Goal: Task Accomplishment & Management: Use online tool/utility

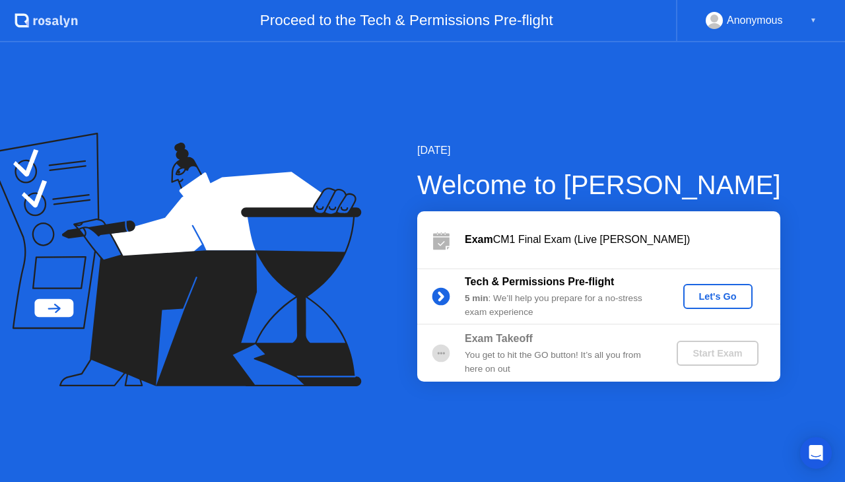
click at [731, 301] on div "Let's Go" at bounding box center [718, 296] width 59 height 11
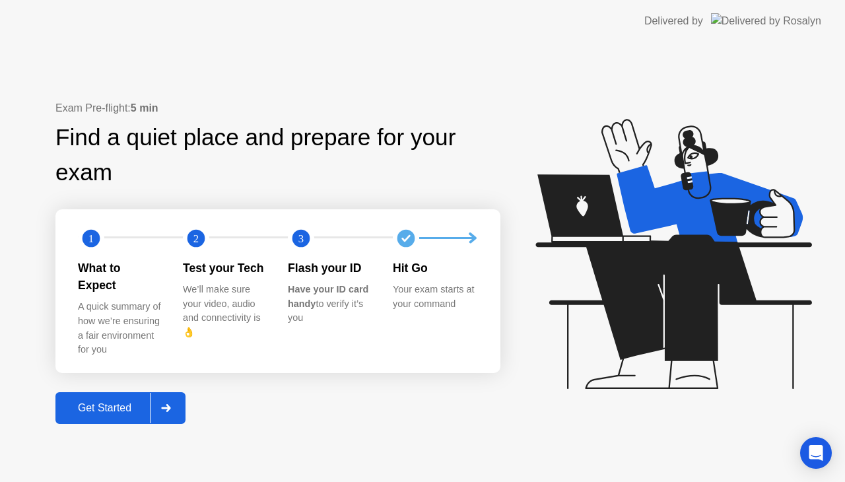
click at [111, 402] on div "Get Started" at bounding box center [104, 408] width 90 height 12
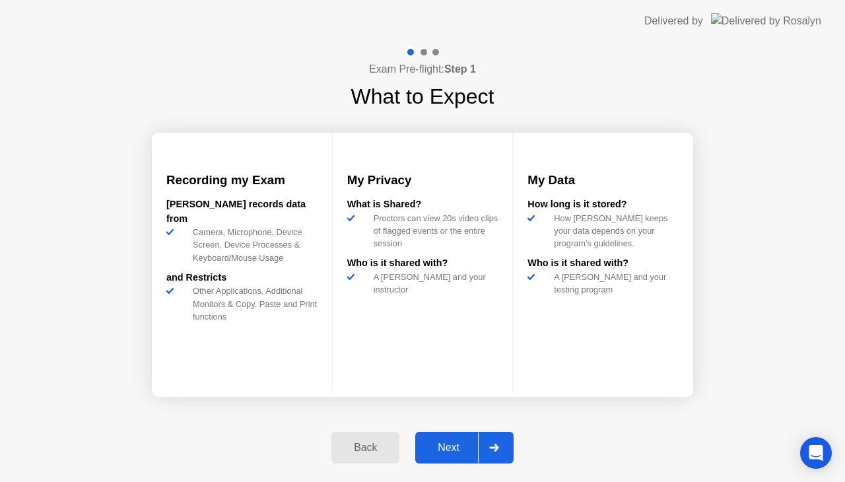
click at [465, 444] on div "Next" at bounding box center [448, 448] width 59 height 12
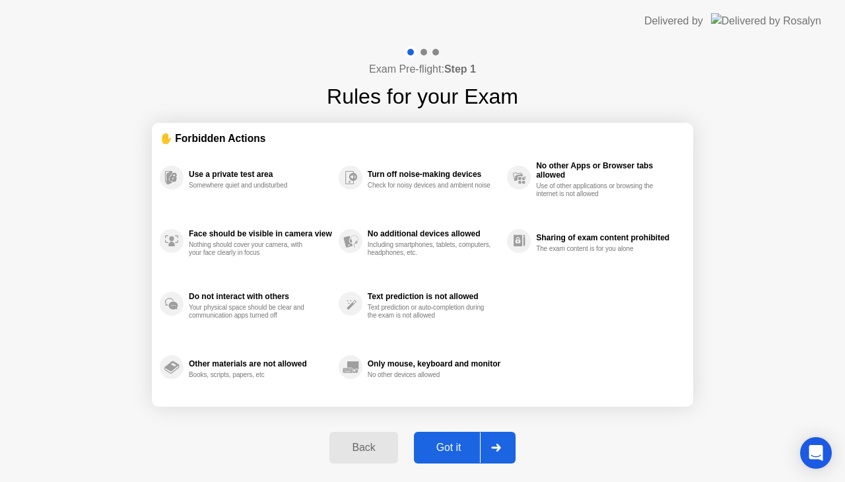
click at [442, 448] on div "Got it" at bounding box center [449, 448] width 62 height 12
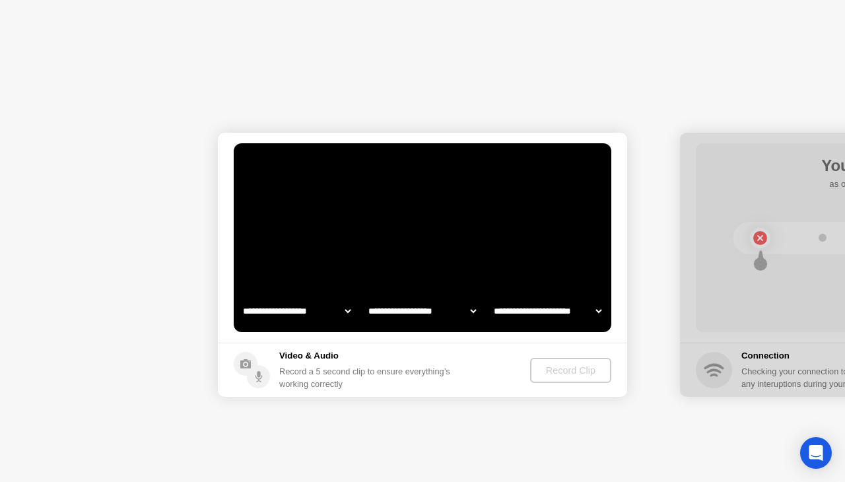
select select "**********"
select select "*******"
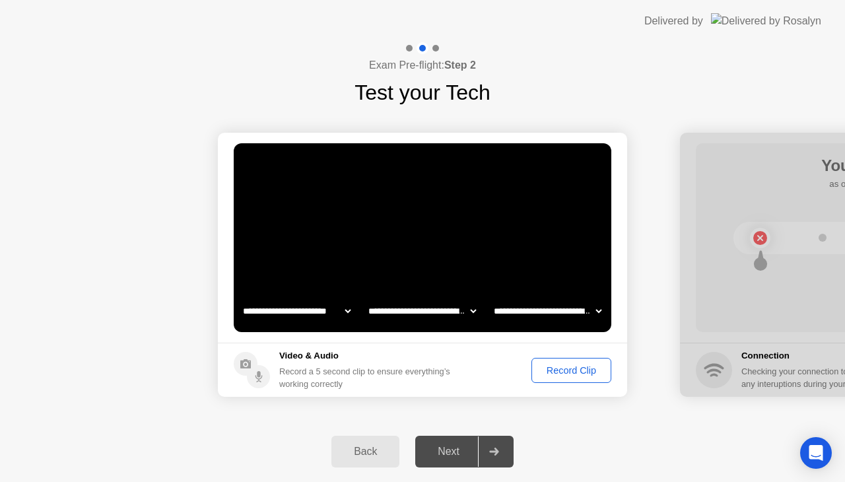
click at [585, 370] on div "Record Clip" at bounding box center [571, 370] width 71 height 11
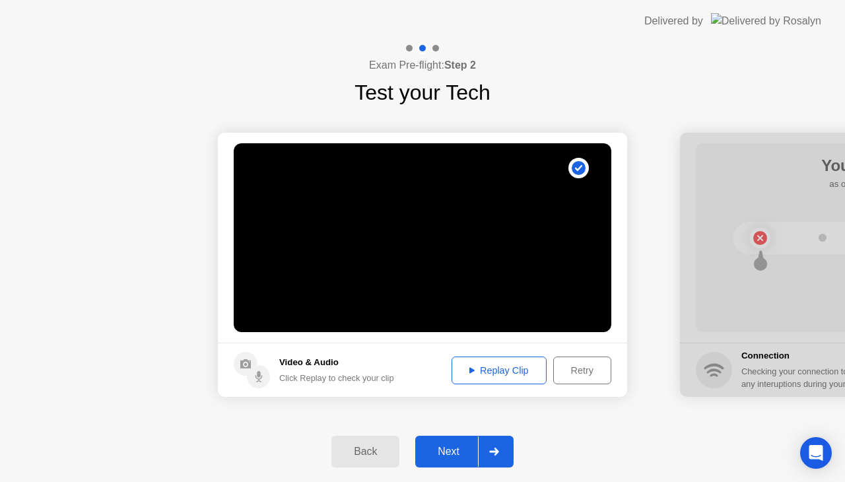
click at [488, 376] on div "Replay Clip" at bounding box center [499, 370] width 86 height 11
click at [449, 456] on div "Next" at bounding box center [448, 452] width 59 height 12
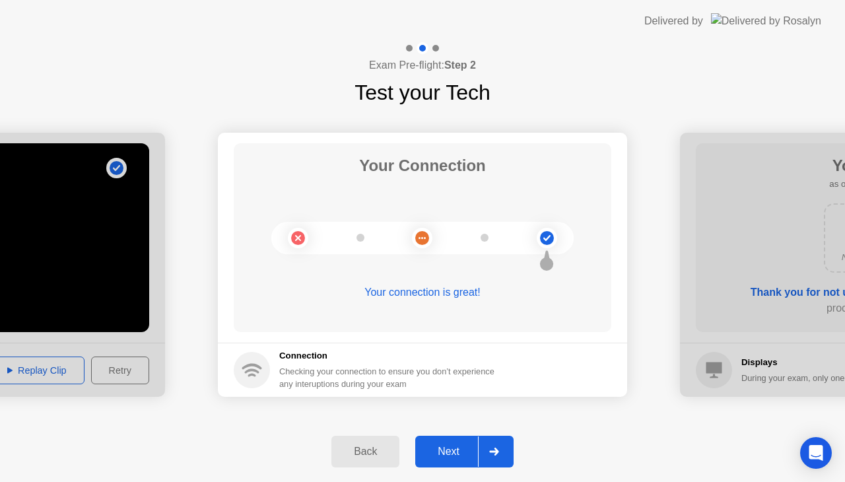
click at [442, 456] on div "Next" at bounding box center [448, 452] width 59 height 12
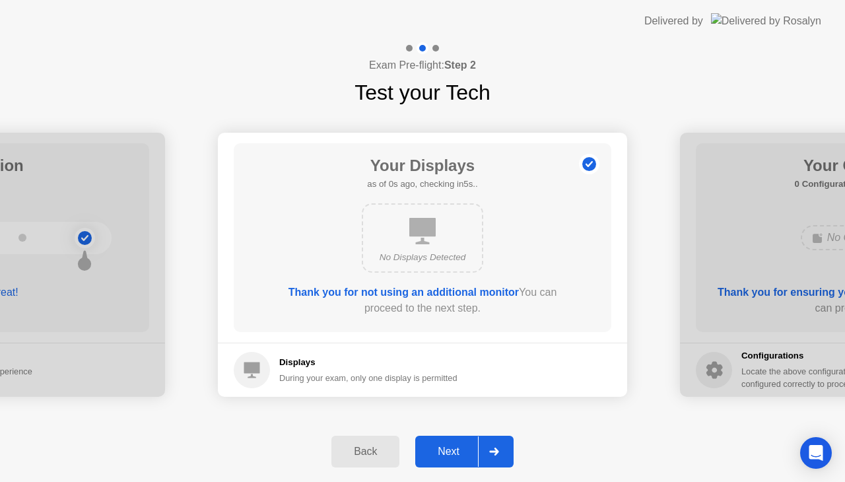
click at [450, 446] on div "Next" at bounding box center [448, 452] width 59 height 12
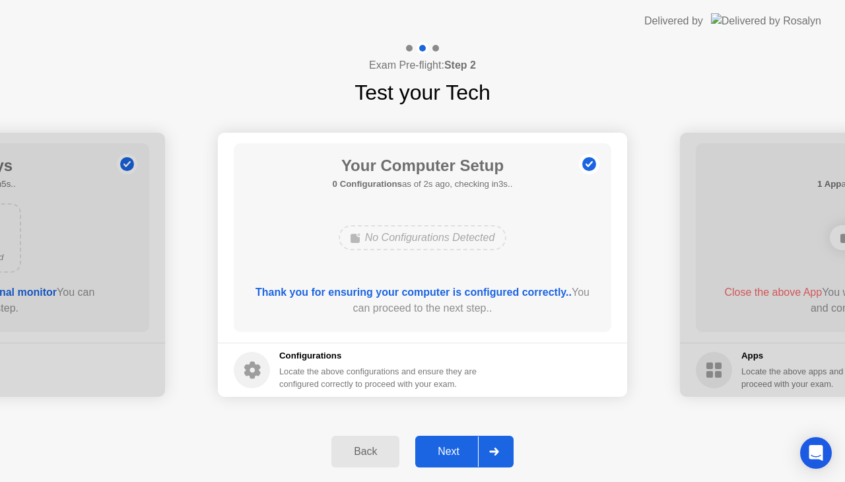
click at [458, 461] on button "Next" at bounding box center [464, 452] width 98 height 32
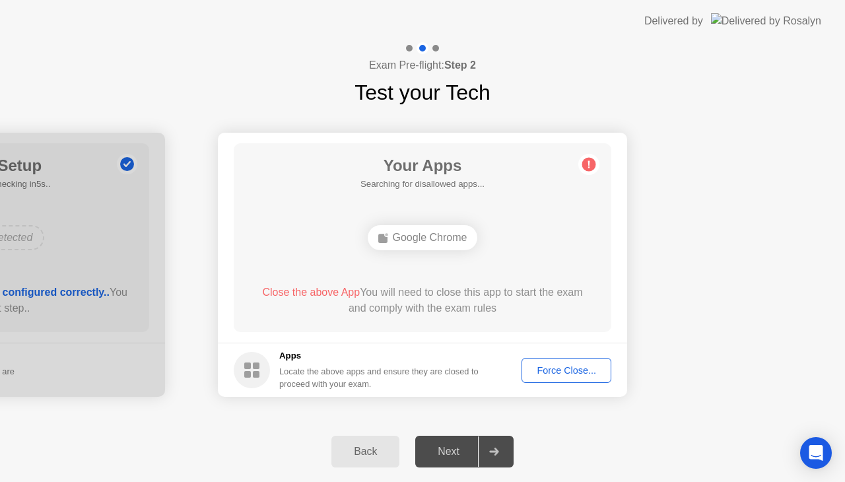
click at [547, 370] on div "Force Close..." at bounding box center [566, 370] width 81 height 11
click at [578, 366] on div "Force Close..." at bounding box center [566, 370] width 81 height 11
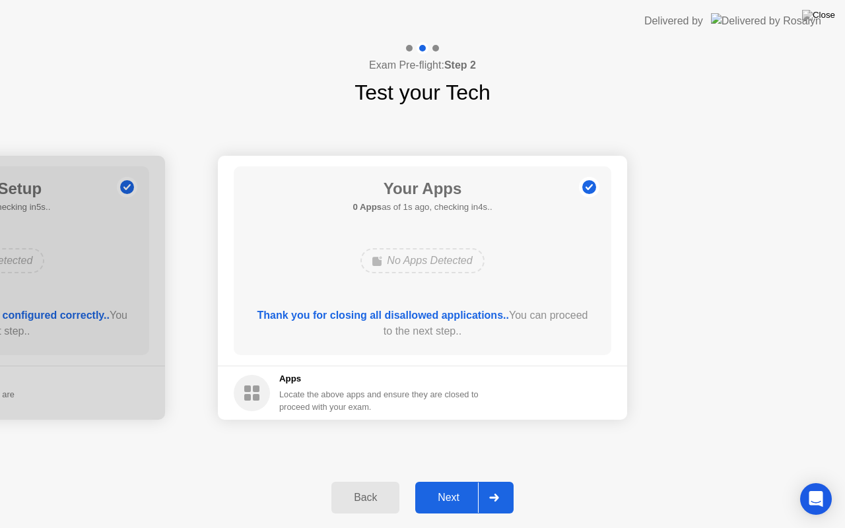
click at [460, 481] on div "Next" at bounding box center [448, 498] width 59 height 12
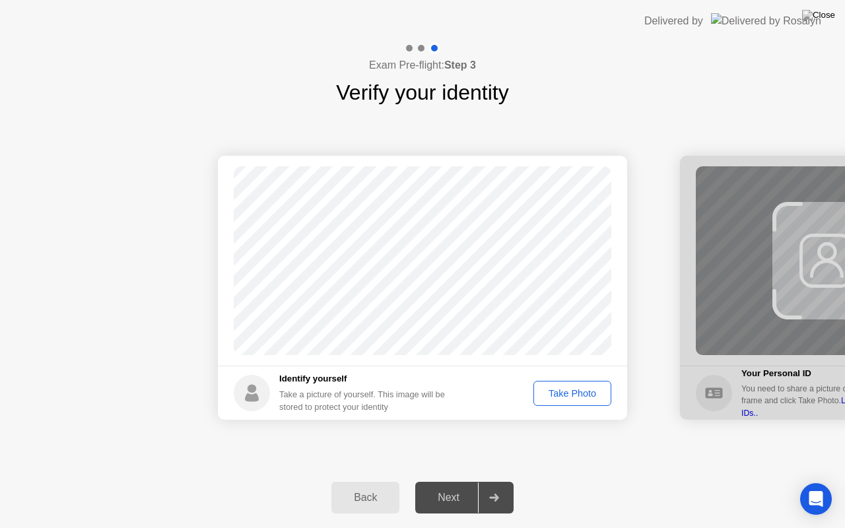
click at [563, 385] on button "Take Photo" at bounding box center [573, 393] width 78 height 25
click at [462, 481] on div "Next" at bounding box center [448, 498] width 59 height 12
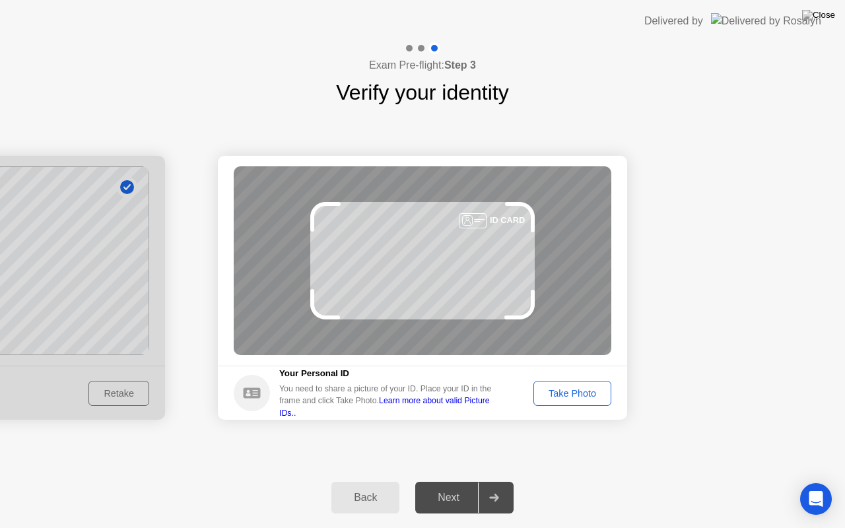
click at [552, 396] on div "Take Photo" at bounding box center [572, 393] width 69 height 11
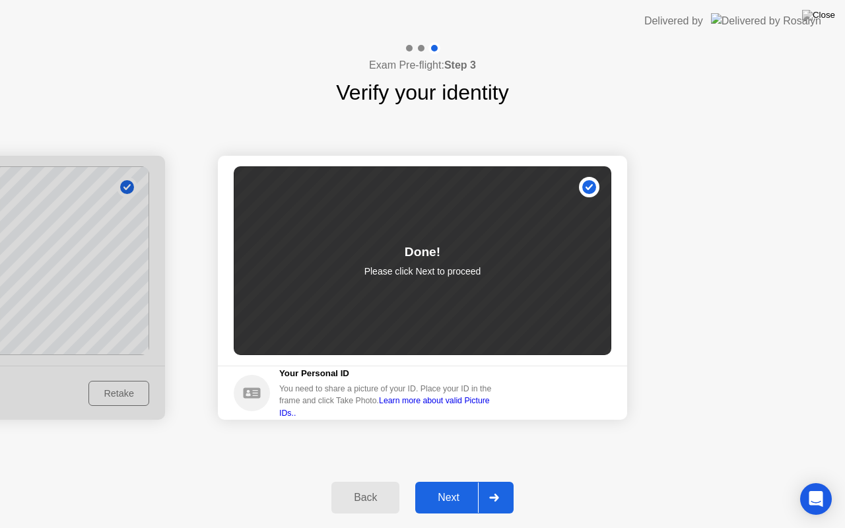
click at [473, 481] on button "Next" at bounding box center [464, 498] width 98 height 32
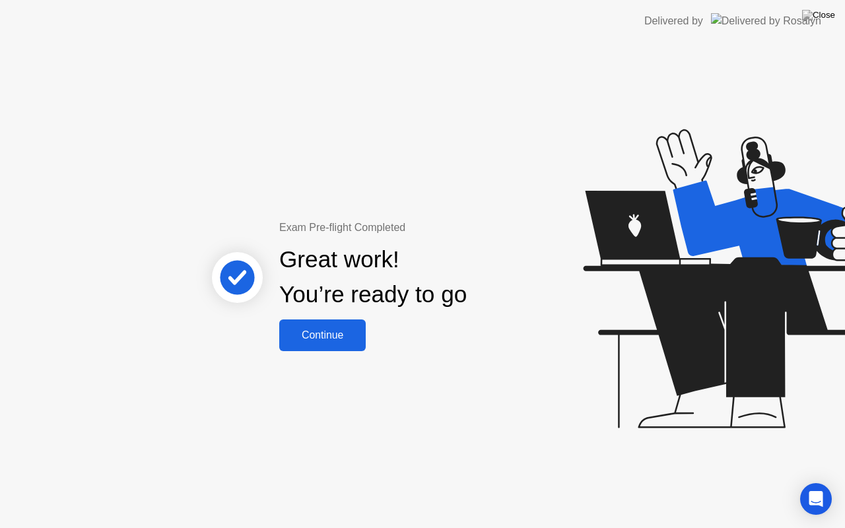
click at [355, 333] on div "Continue" at bounding box center [322, 335] width 79 height 12
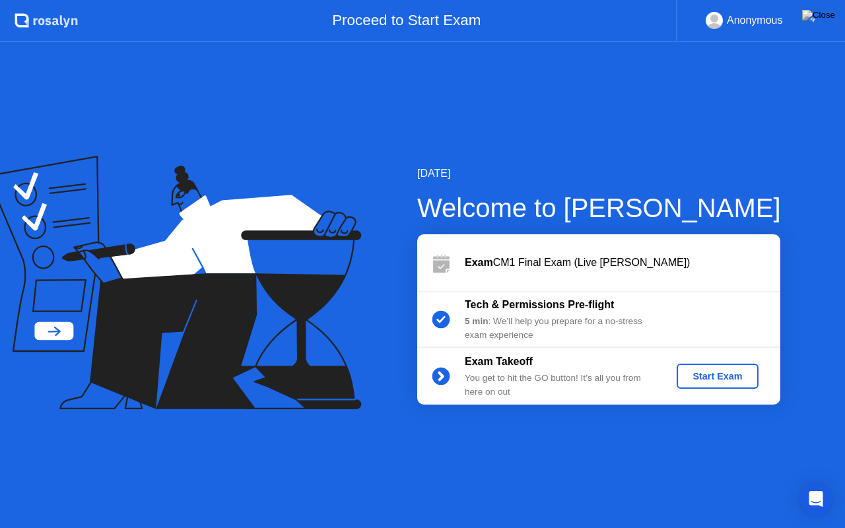
click at [701, 374] on div "Start Exam" at bounding box center [717, 376] width 71 height 11
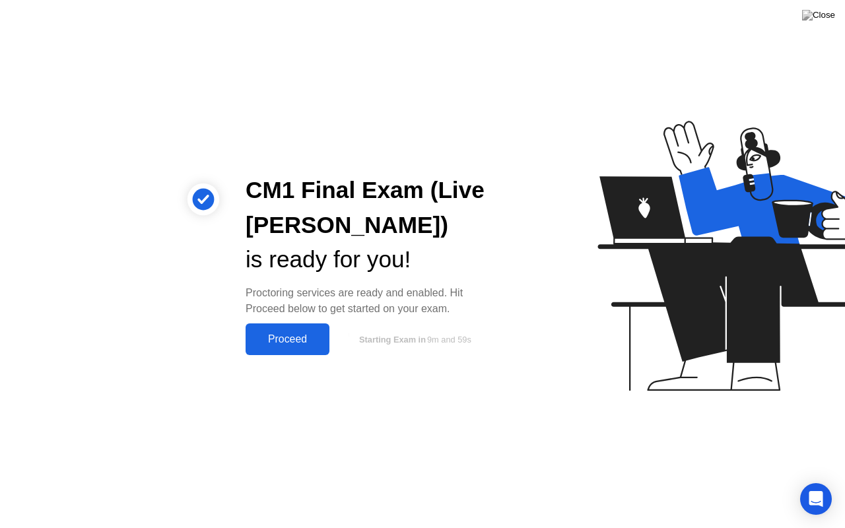
click at [303, 335] on div "Proceed" at bounding box center [288, 339] width 76 height 12
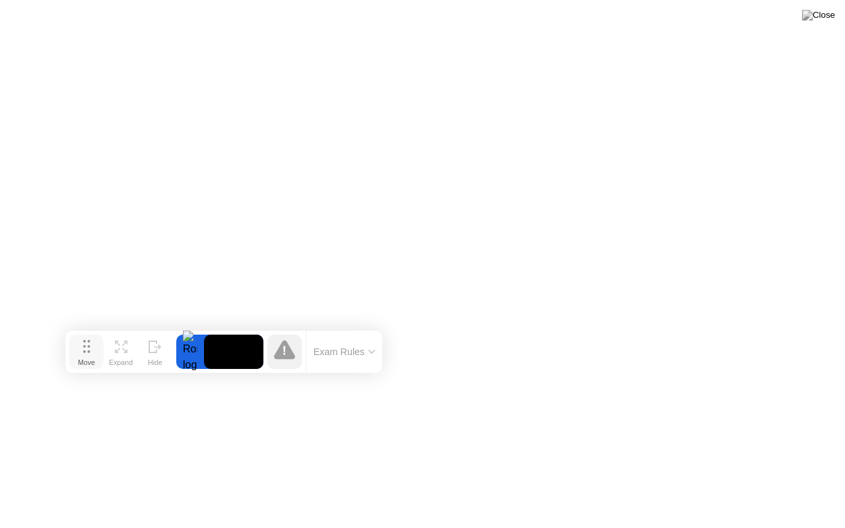
drag, startPoint x: 280, startPoint y: 514, endPoint x: 78, endPoint y: 368, distance: 248.9
click at [80, 361] on div "Move" at bounding box center [86, 363] width 17 height 8
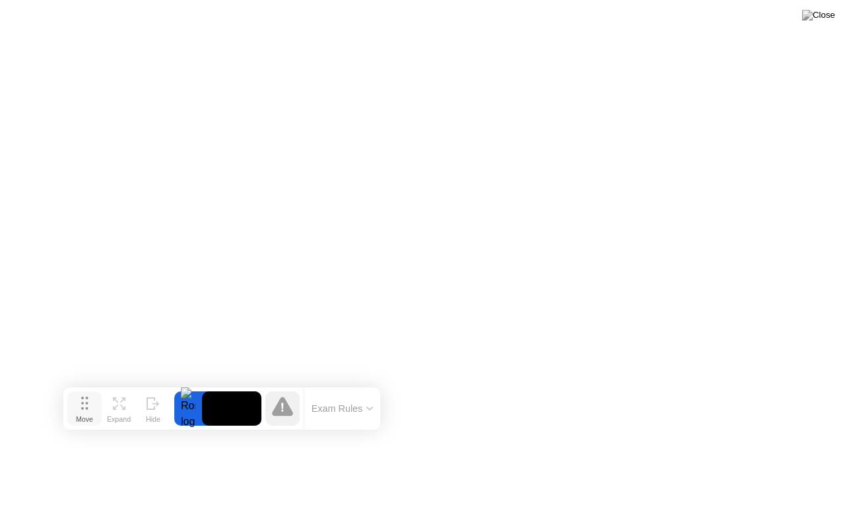
drag, startPoint x: 90, startPoint y: 357, endPoint x: 89, endPoint y: 412, distance: 55.5
click at [89, 415] on div "Move" at bounding box center [84, 419] width 17 height 8
click at [158, 416] on div "Hide" at bounding box center [153, 420] width 15 height 8
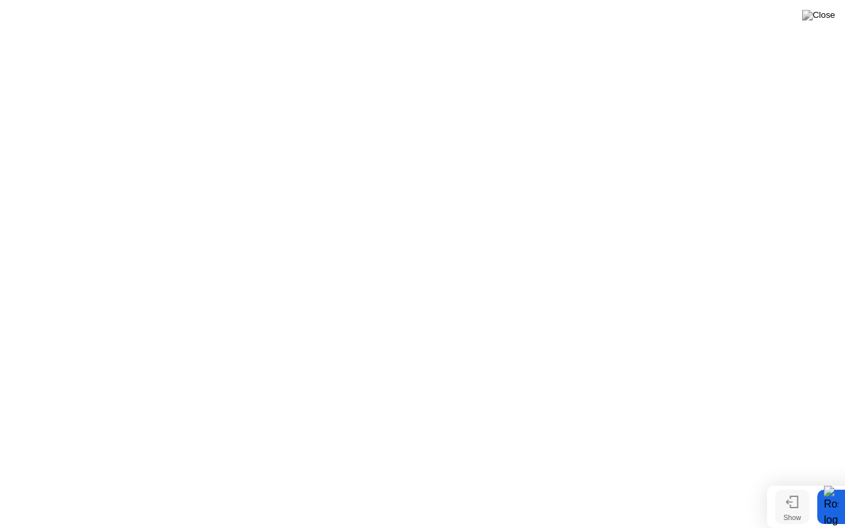
click at [795, 481] on icon at bounding box center [792, 502] width 13 height 13
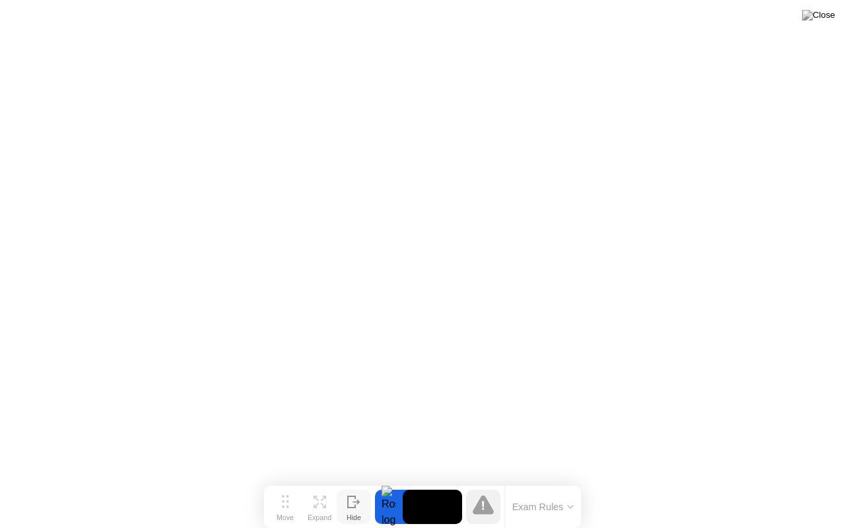
click at [355, 481] on icon at bounding box center [351, 502] width 7 height 11
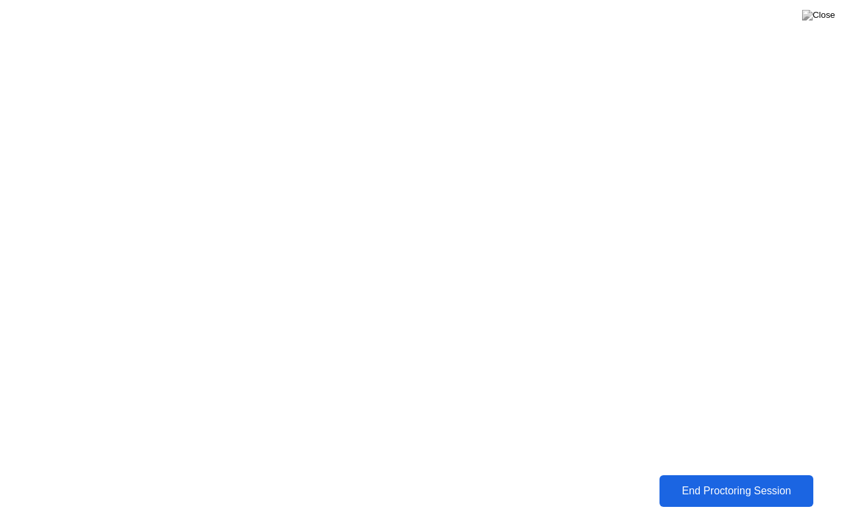
click at [775, 481] on button "End Proctoring Session" at bounding box center [737, 491] width 154 height 32
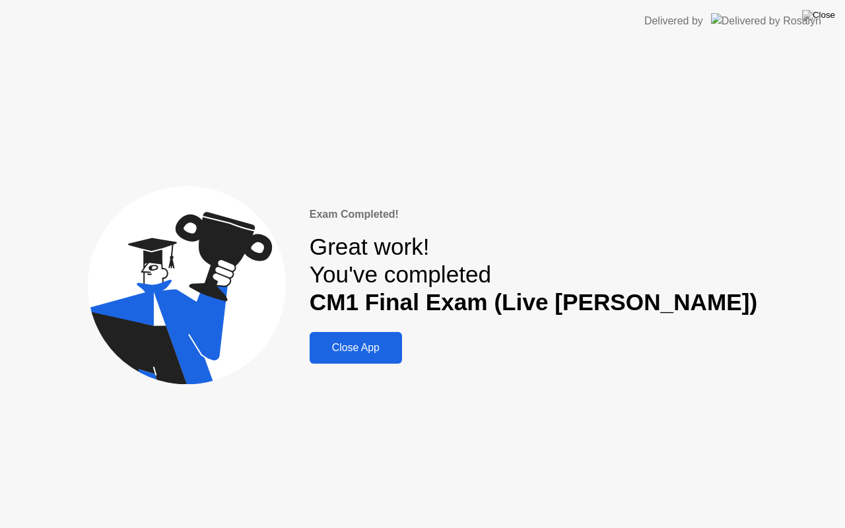
click at [398, 353] on div "Close App" at bounding box center [356, 348] width 85 height 12
